Goal: Ask a question

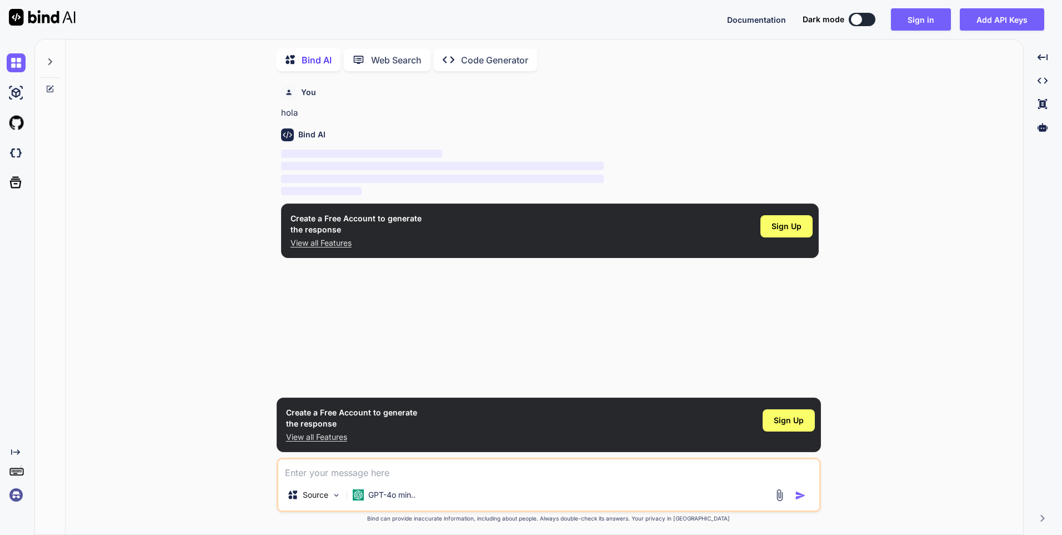
scroll to position [4, 0]
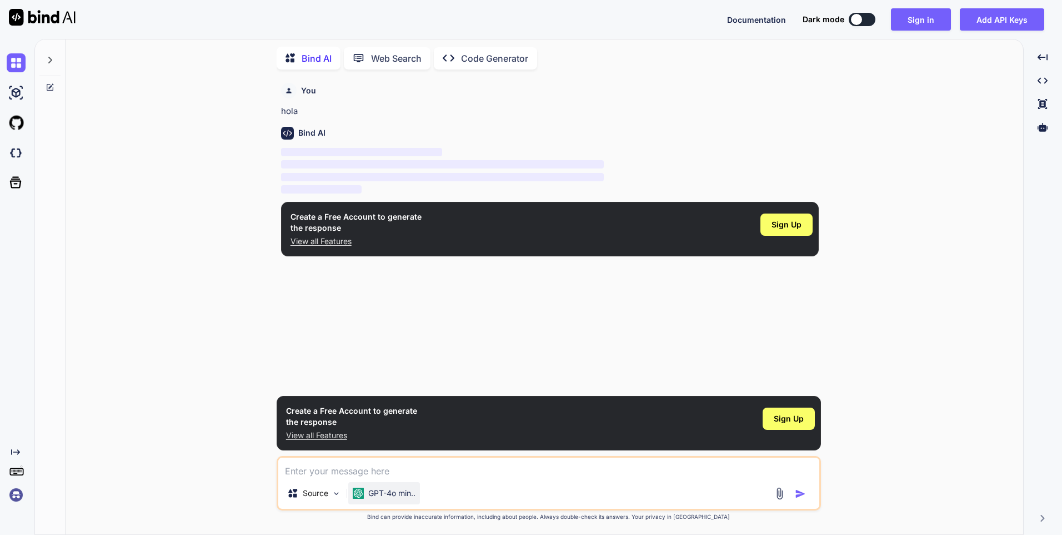
click at [392, 493] on p "GPT-4o min.." at bounding box center [391, 492] width 47 height 11
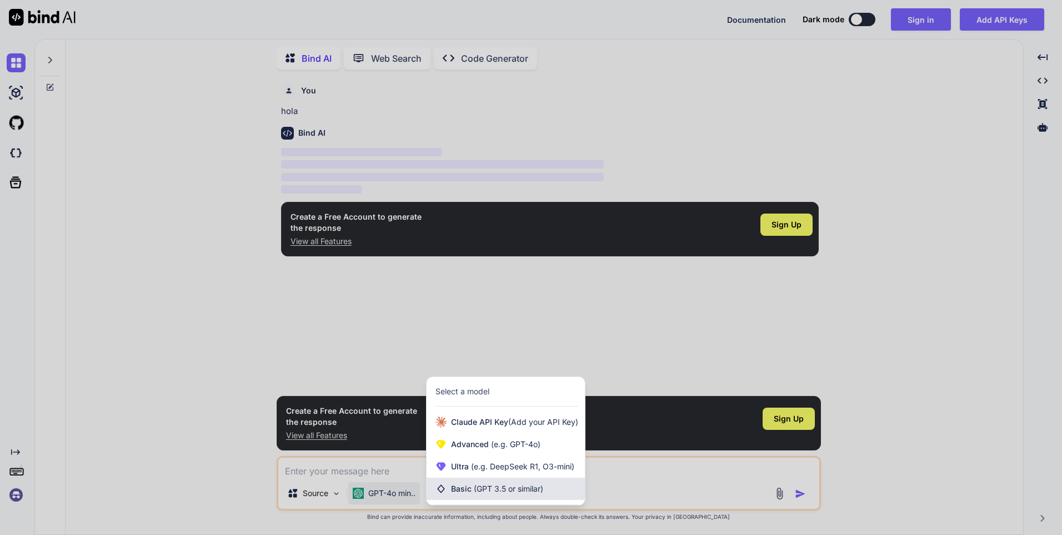
click at [438, 492] on icon at bounding box center [441, 488] width 11 height 11
type textarea "x"
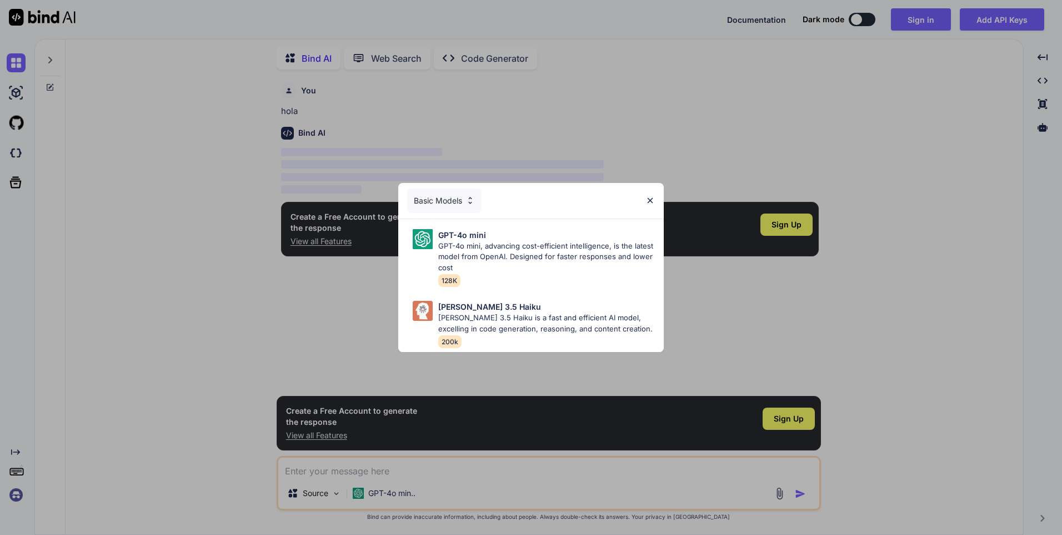
click at [453, 196] on div "Basic Models" at bounding box center [444, 200] width 74 height 24
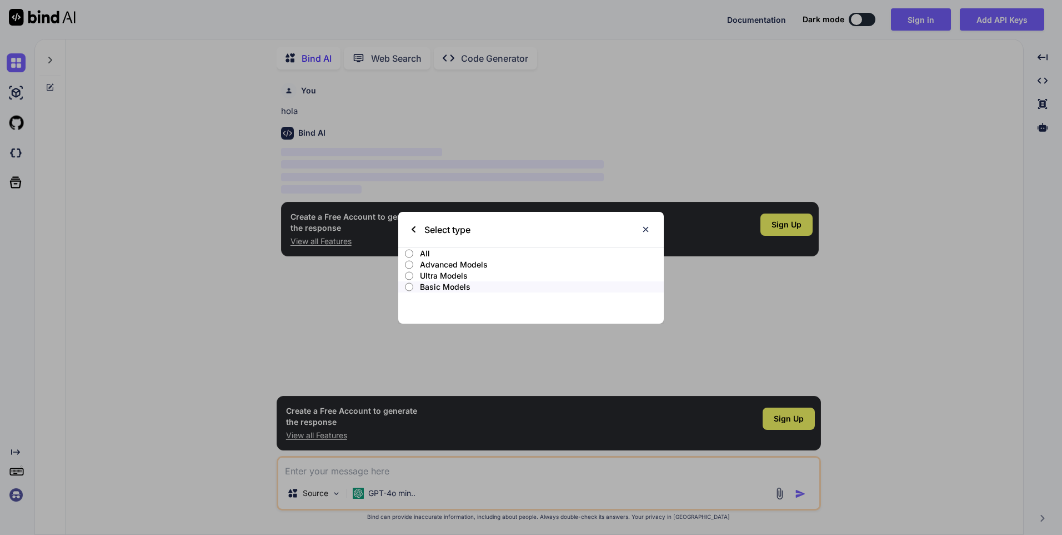
click at [411, 250] on input "All" at bounding box center [409, 253] width 8 height 9
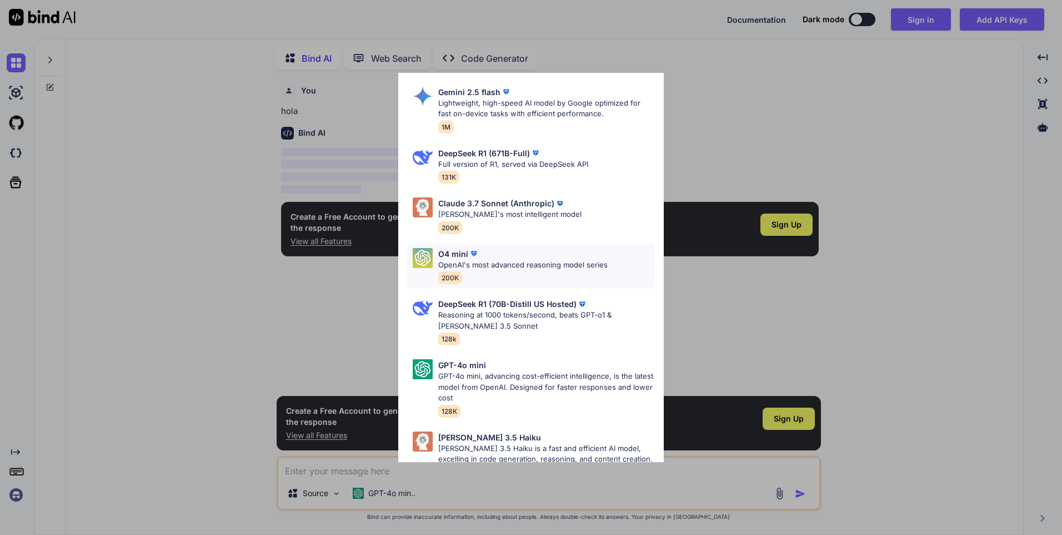
scroll to position [551, 0]
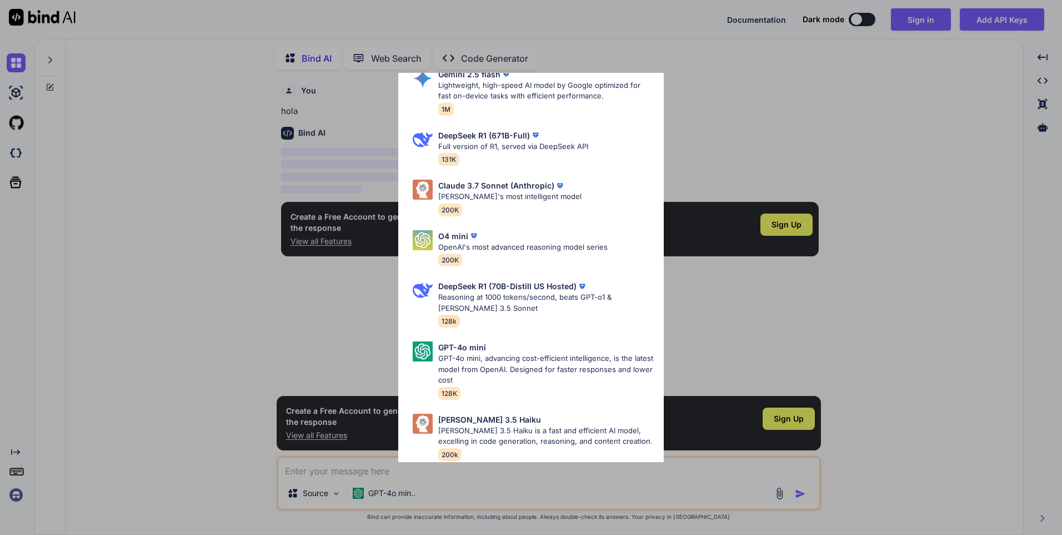
click at [320, 308] on div "All GPT-4.1 GPT-4.1 is an advanced AI language model by OpenAI, offering improv…" at bounding box center [531, 267] width 1062 height 535
